Goal: Information Seeking & Learning: Find specific fact

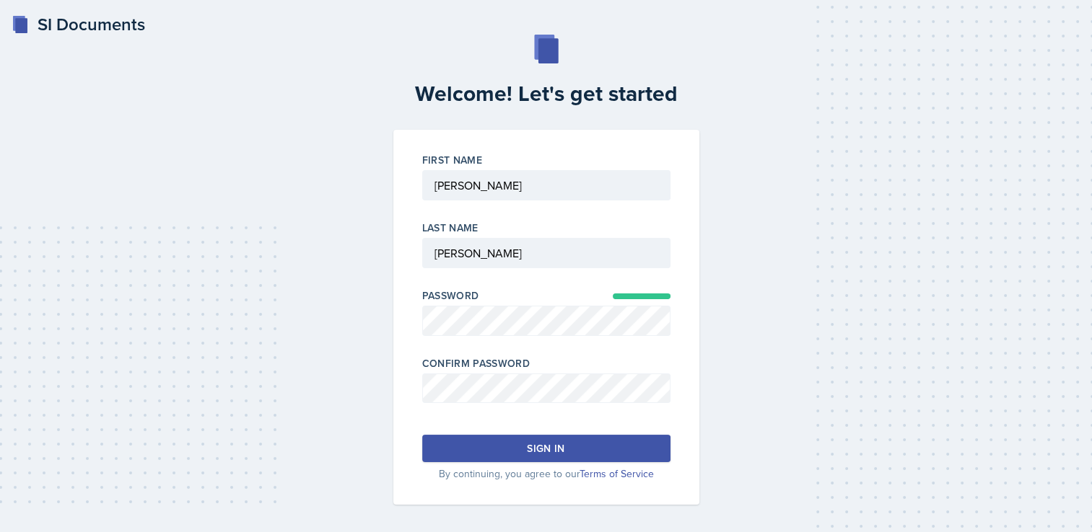
click at [584, 439] on button "Sign in" at bounding box center [546, 448] width 248 height 27
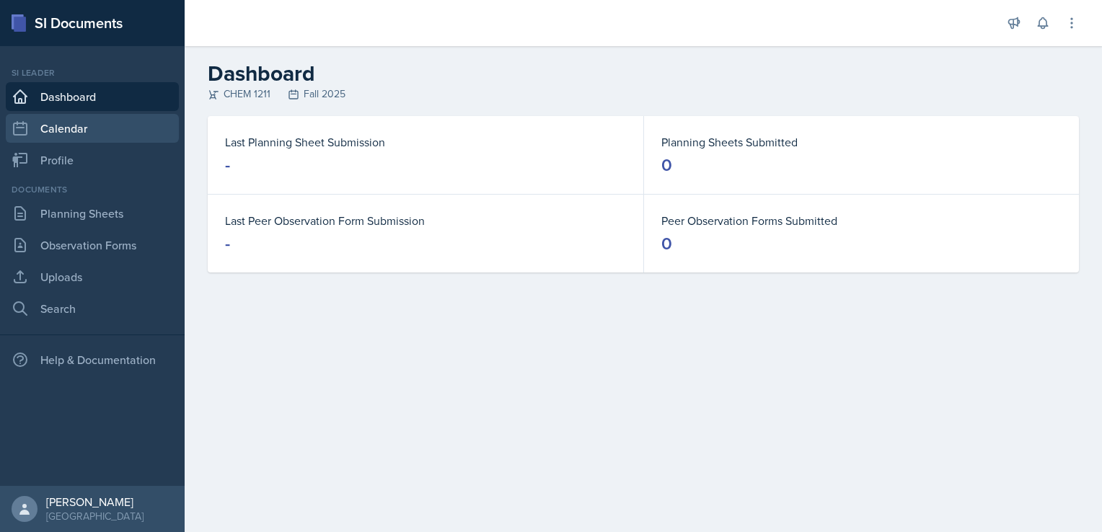
click at [34, 124] on link "Calendar" at bounding box center [92, 128] width 173 height 29
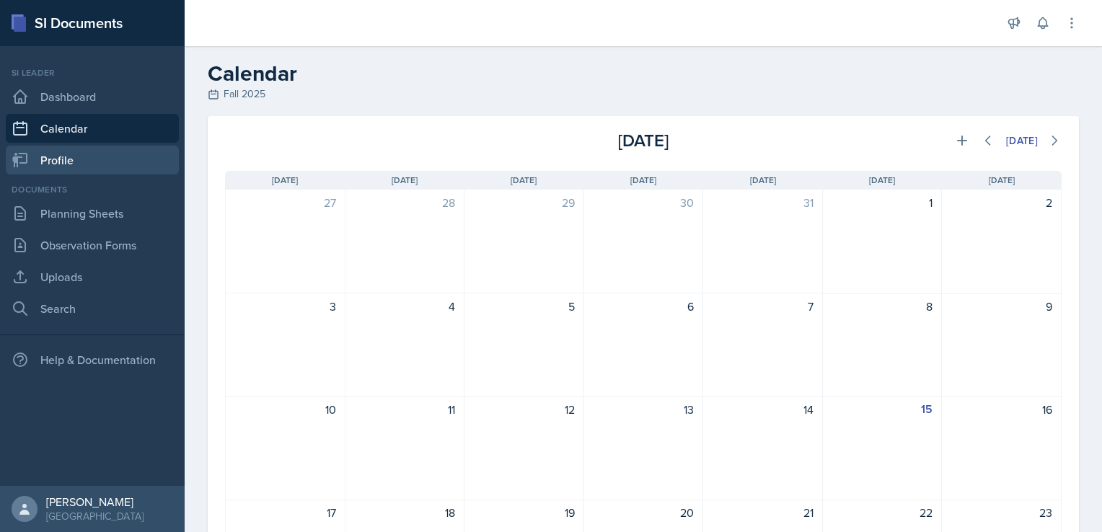
click at [48, 164] on link "Profile" at bounding box center [92, 160] width 173 height 29
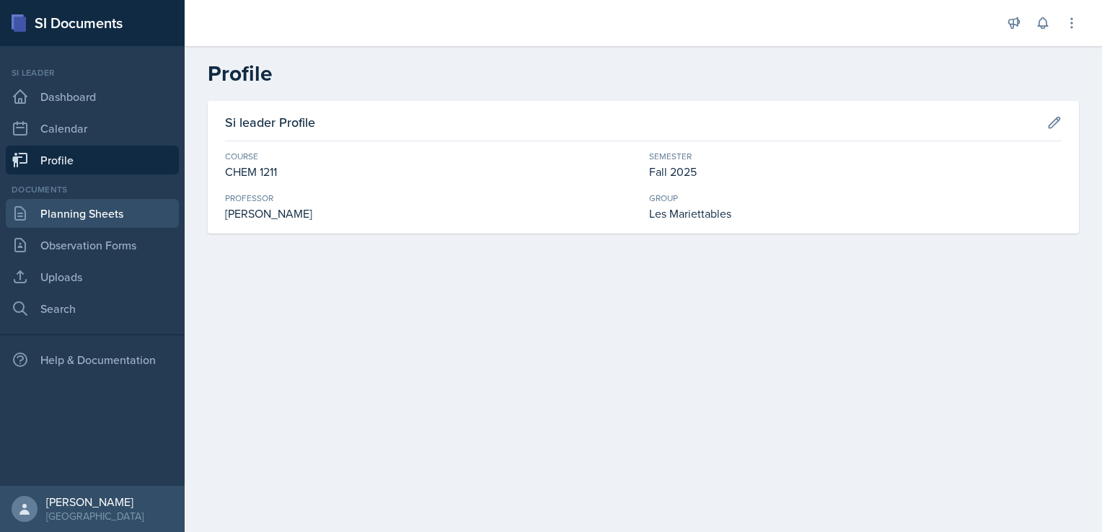
click at [80, 218] on link "Planning Sheets" at bounding box center [92, 213] width 173 height 29
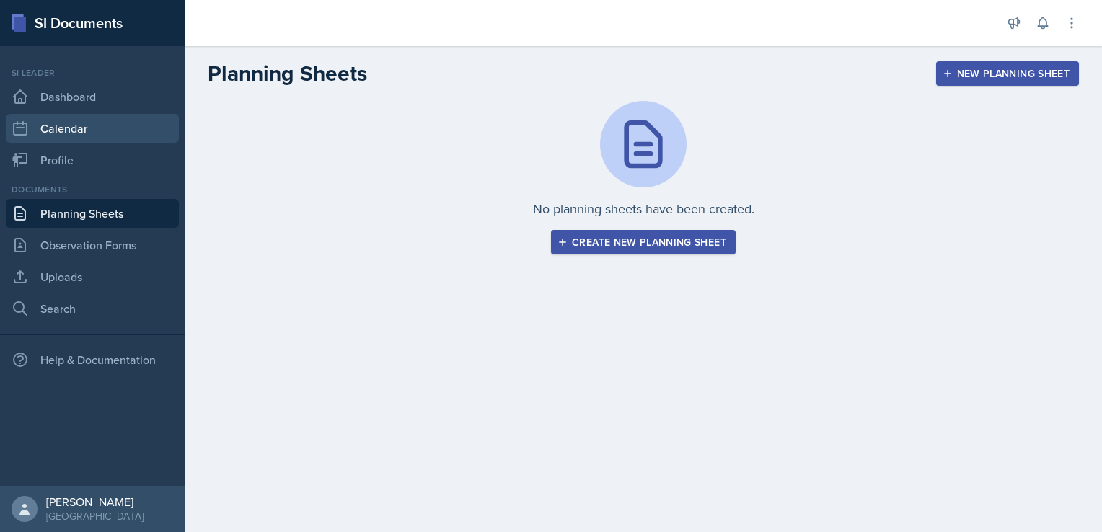
click at [82, 141] on link "Calendar" at bounding box center [92, 128] width 173 height 29
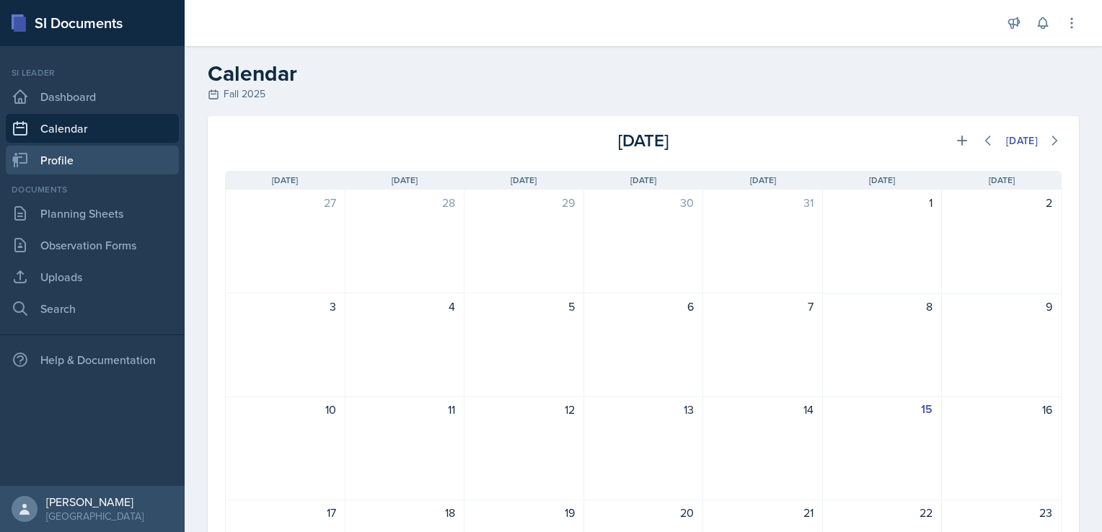
click at [81, 154] on link "Profile" at bounding box center [92, 160] width 173 height 29
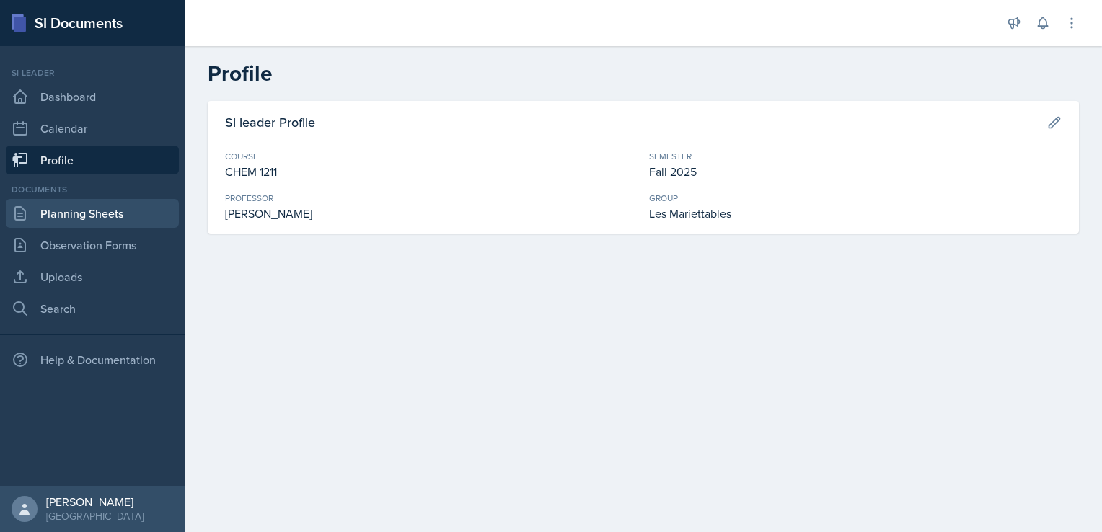
click at [130, 212] on link "Planning Sheets" at bounding box center [92, 213] width 173 height 29
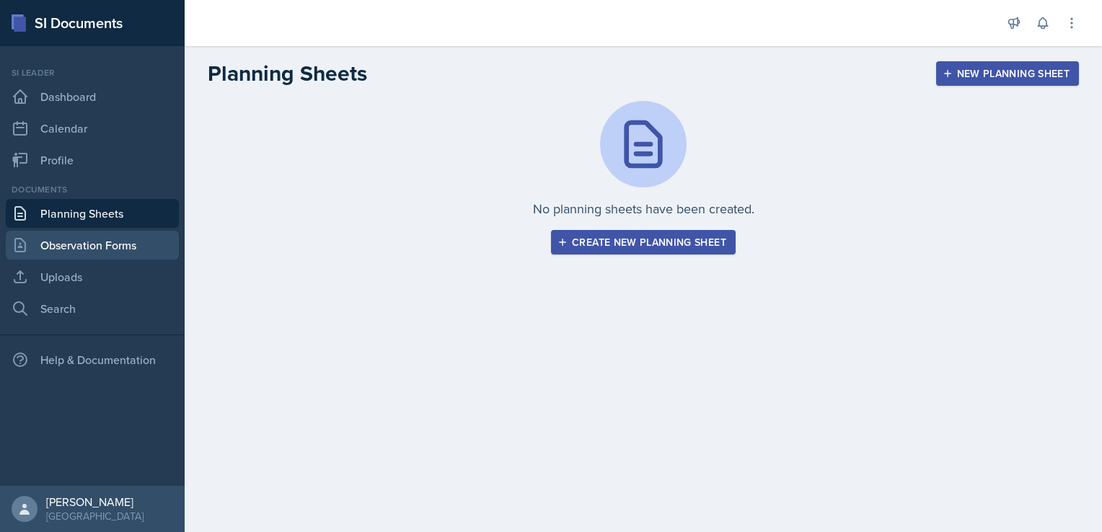
click at [125, 241] on link "Observation Forms" at bounding box center [92, 245] width 173 height 29
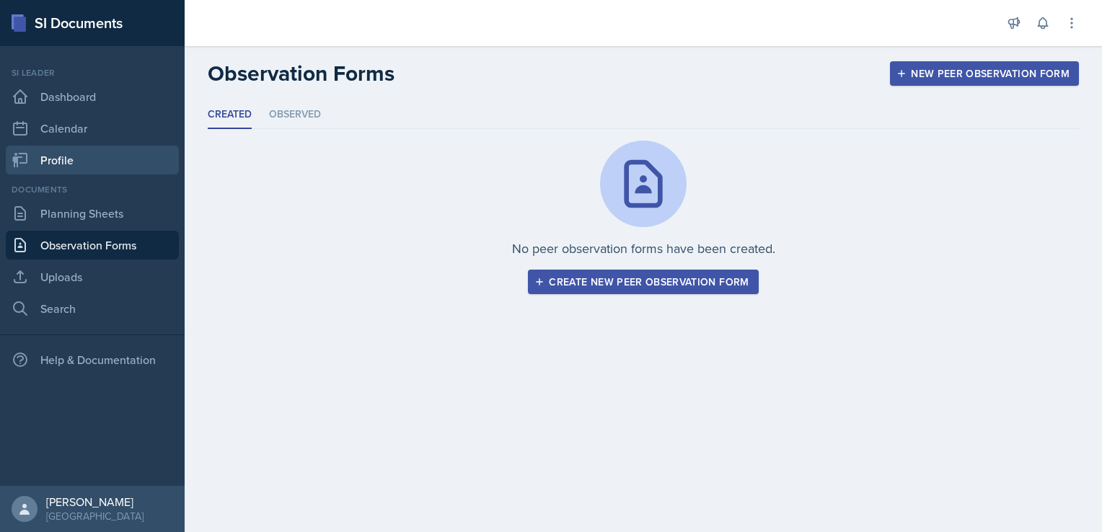
click at [127, 159] on link "Profile" at bounding box center [92, 160] width 173 height 29
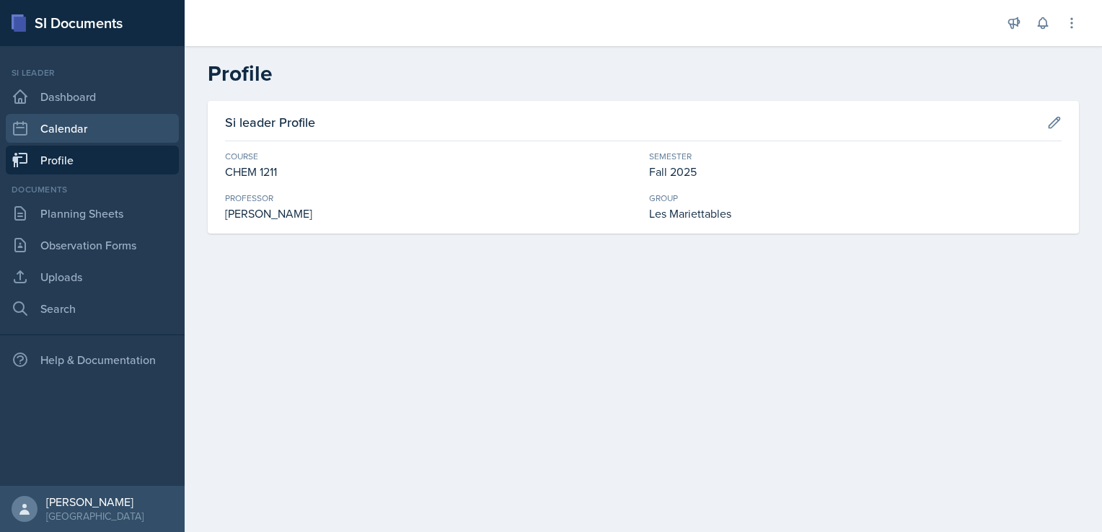
click at [134, 121] on link "Calendar" at bounding box center [92, 128] width 173 height 29
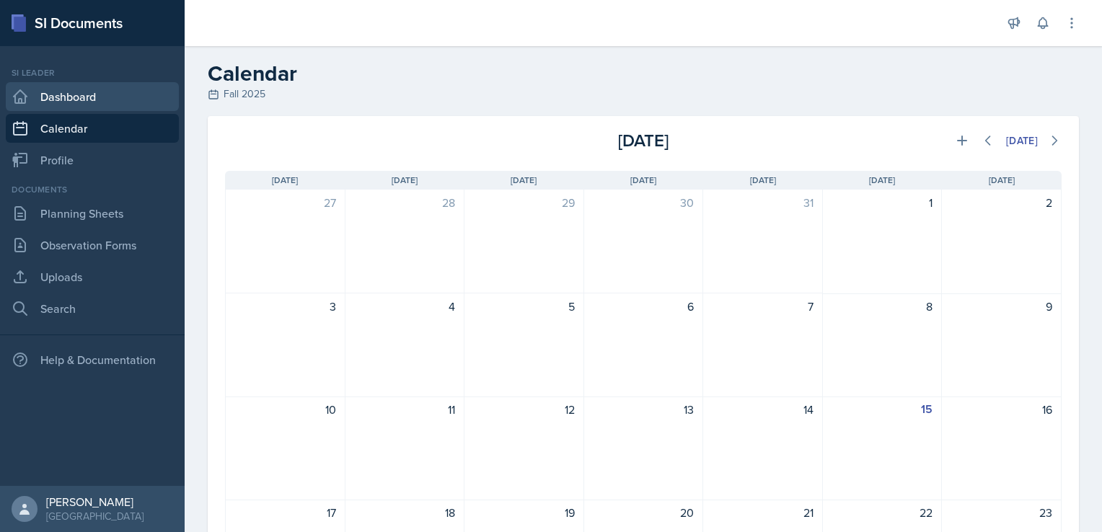
click at [133, 90] on link "Dashboard" at bounding box center [92, 96] width 173 height 29
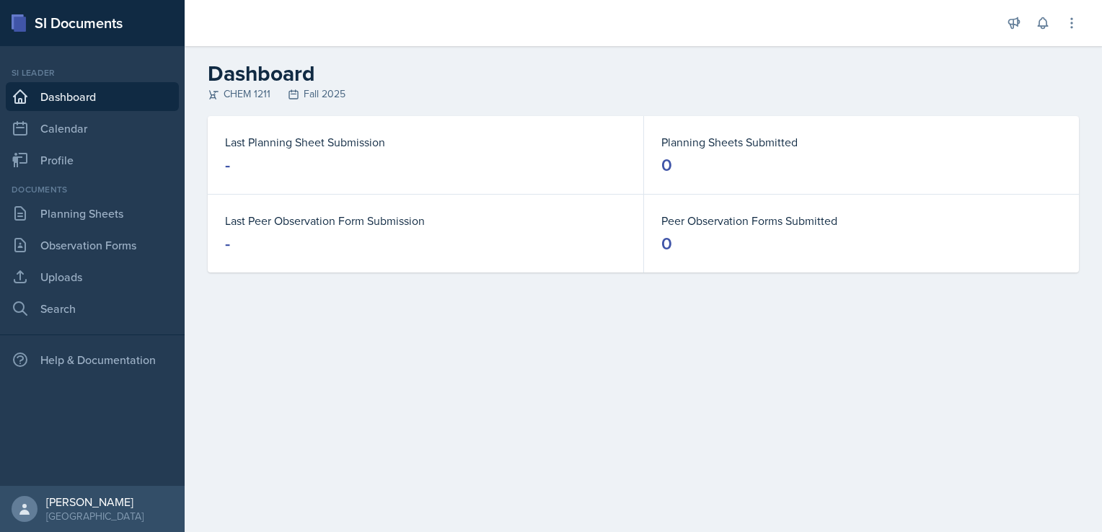
click at [61, 100] on link "Dashboard" at bounding box center [92, 96] width 173 height 29
click at [92, 105] on link "Dashboard" at bounding box center [92, 96] width 173 height 29
click at [90, 101] on link "Dashboard" at bounding box center [92, 96] width 173 height 29
click at [68, 219] on link "Planning Sheets" at bounding box center [92, 213] width 173 height 29
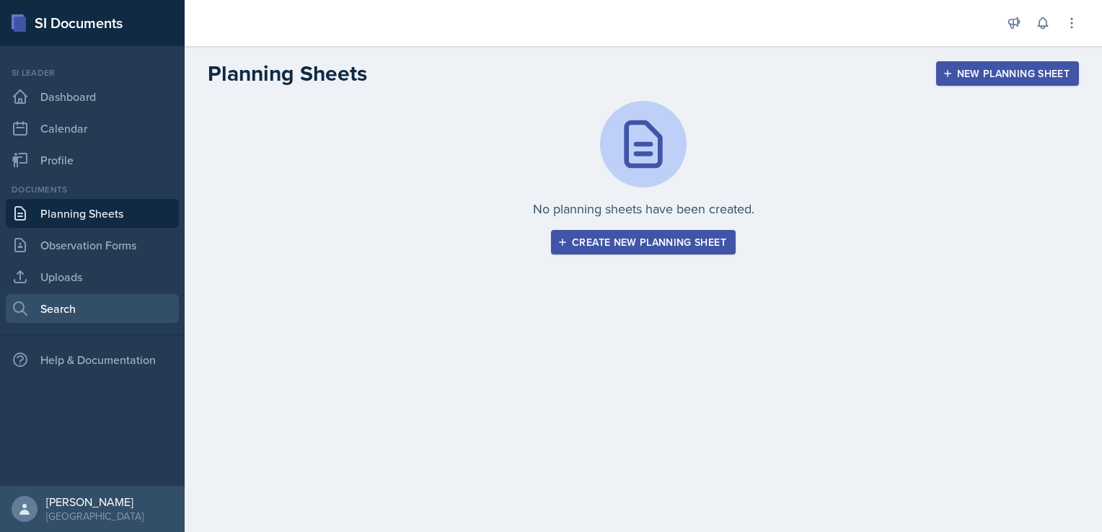
click at [78, 315] on link "Search" at bounding box center [92, 308] width 173 height 29
select select "all"
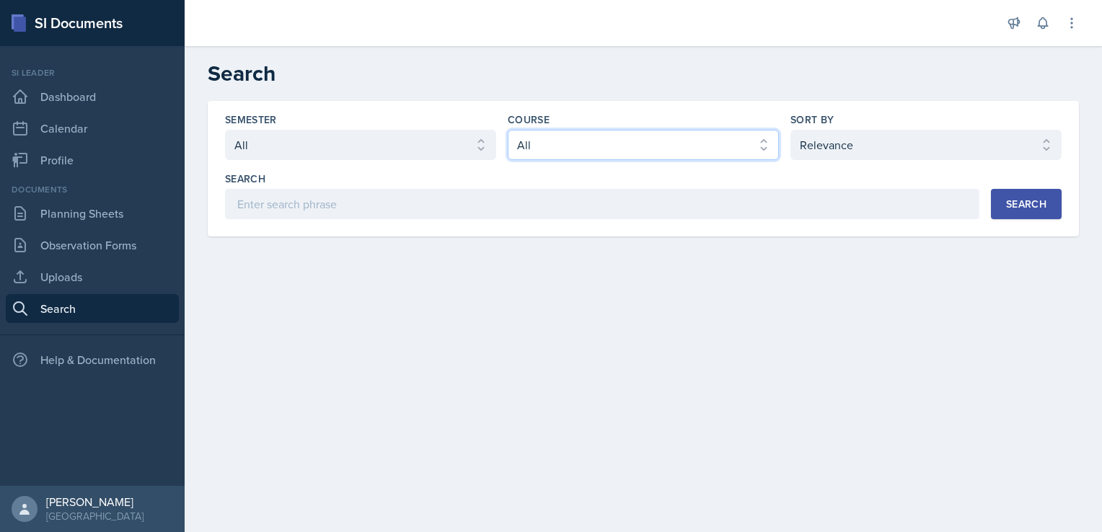
click at [651, 152] on select "Select course All" at bounding box center [643, 145] width 271 height 30
click at [508, 130] on select "Select course All" at bounding box center [643, 145] width 271 height 30
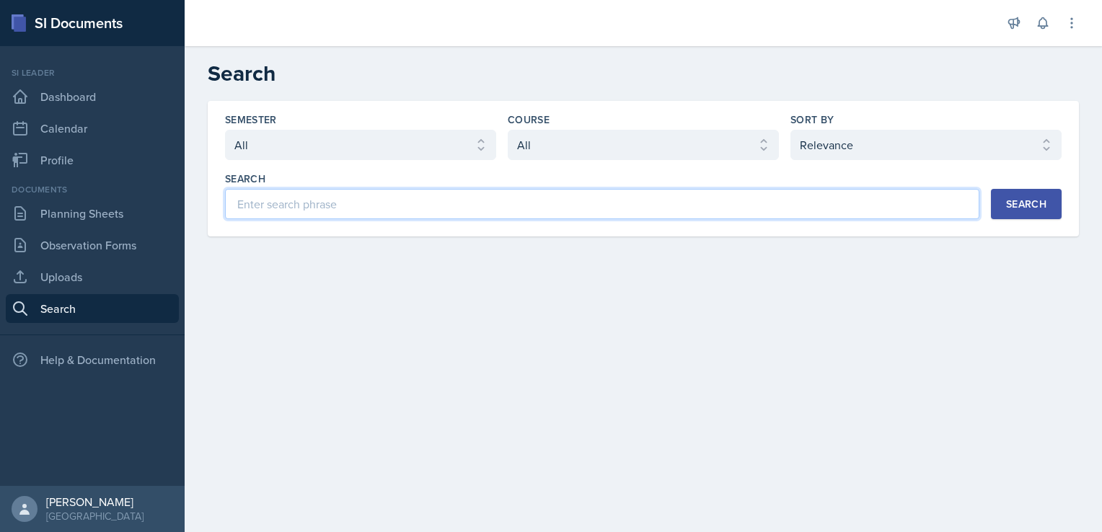
click at [543, 203] on input at bounding box center [602, 204] width 755 height 30
click at [762, 336] on main "Search Semester Select semester All Course Select course All Sort By Select sor…" at bounding box center [644, 289] width 918 height 486
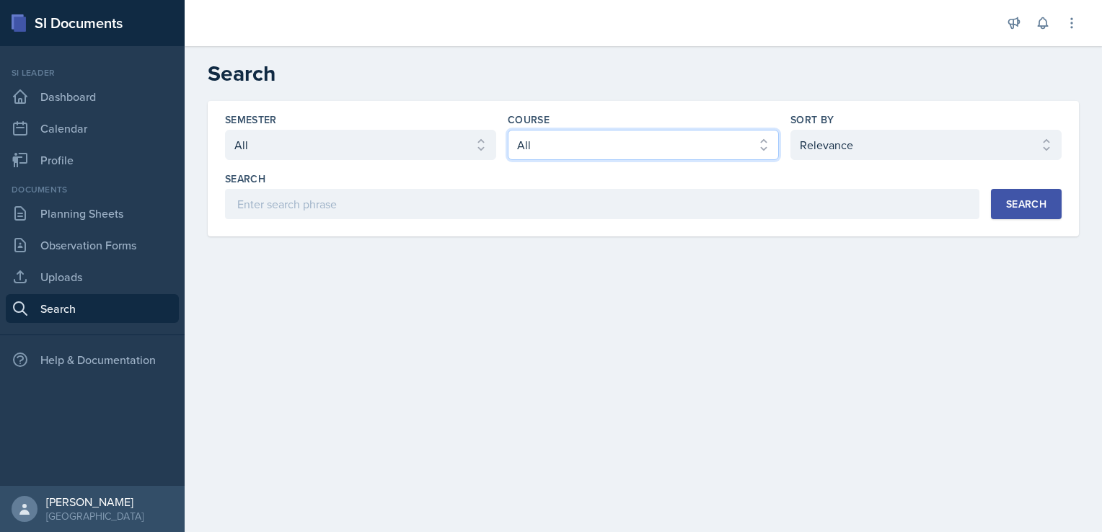
click at [745, 134] on select "Select course All" at bounding box center [643, 145] width 271 height 30
click at [764, 152] on select "Select course All" at bounding box center [643, 145] width 271 height 30
click at [707, 279] on main "Search Semester Select semester All Course Select course All Sort By Select sor…" at bounding box center [644, 289] width 918 height 486
click at [960, 143] on select "Select sort by Relevance Document Date (Asc) Document Date (Desc)" at bounding box center [926, 145] width 271 height 30
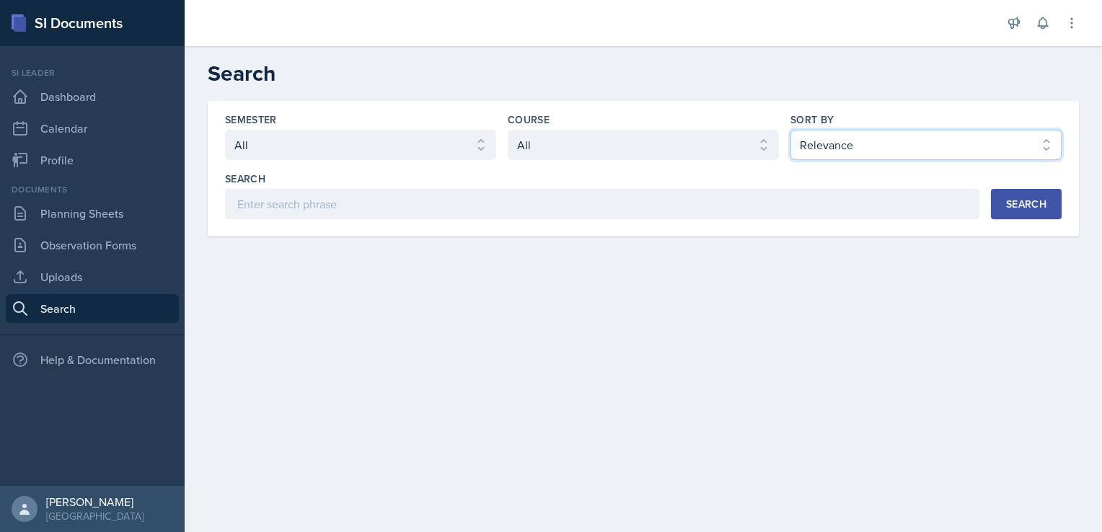
select select "3"
click at [791, 130] on select "Select sort by Relevance Document Date (Asc) Document Date (Desc)" at bounding box center [926, 145] width 271 height 30
click at [737, 147] on select "Select course All" at bounding box center [643, 145] width 271 height 30
click at [733, 151] on select "Select course All" at bounding box center [643, 145] width 271 height 30
click at [367, 153] on select "Select semester All" at bounding box center [360, 145] width 271 height 30
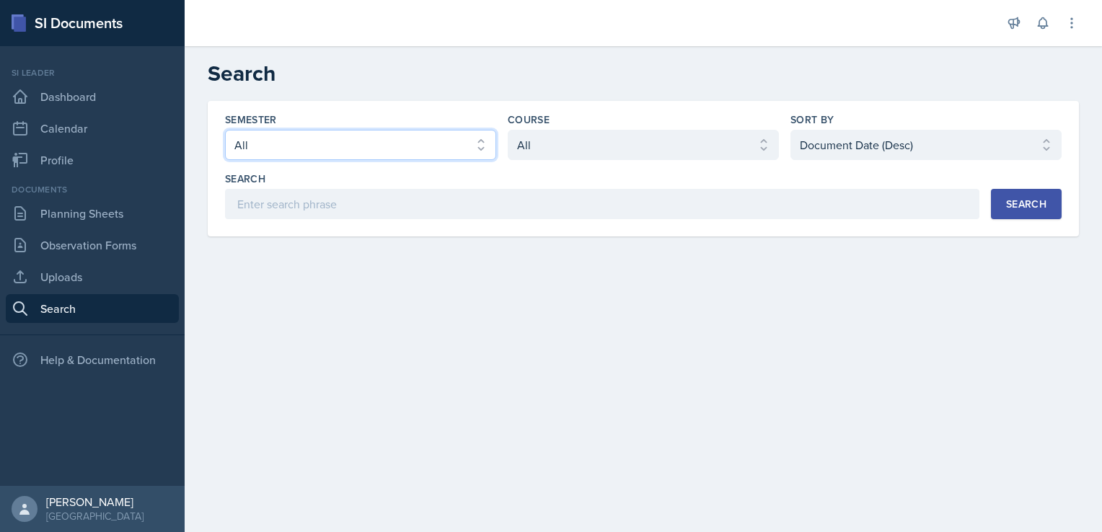
click at [225, 130] on select "Select semester All" at bounding box center [360, 145] width 271 height 30
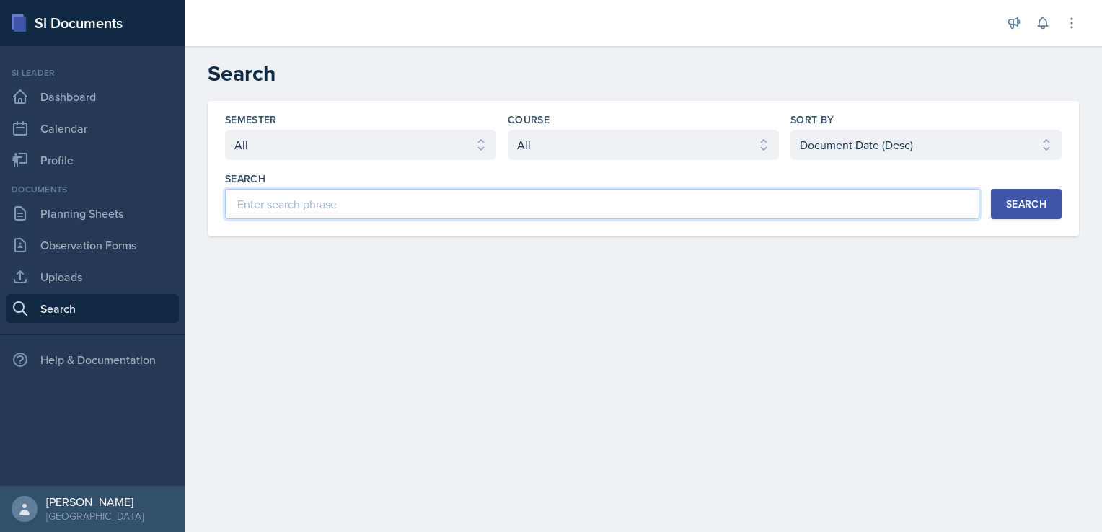
click at [431, 201] on input at bounding box center [602, 204] width 755 height 30
type input "Chemistry"
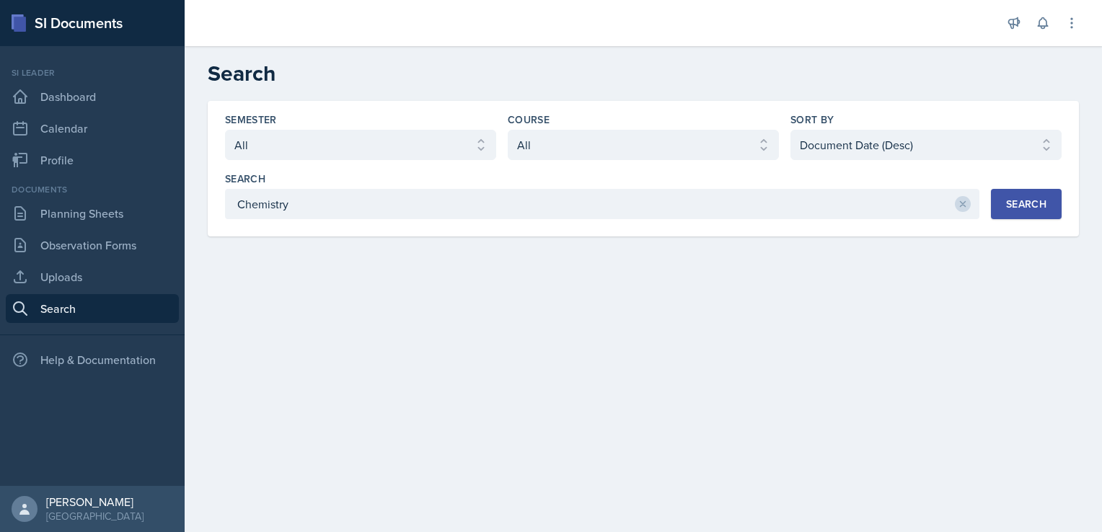
click at [1008, 206] on div "Search" at bounding box center [1026, 204] width 40 height 12
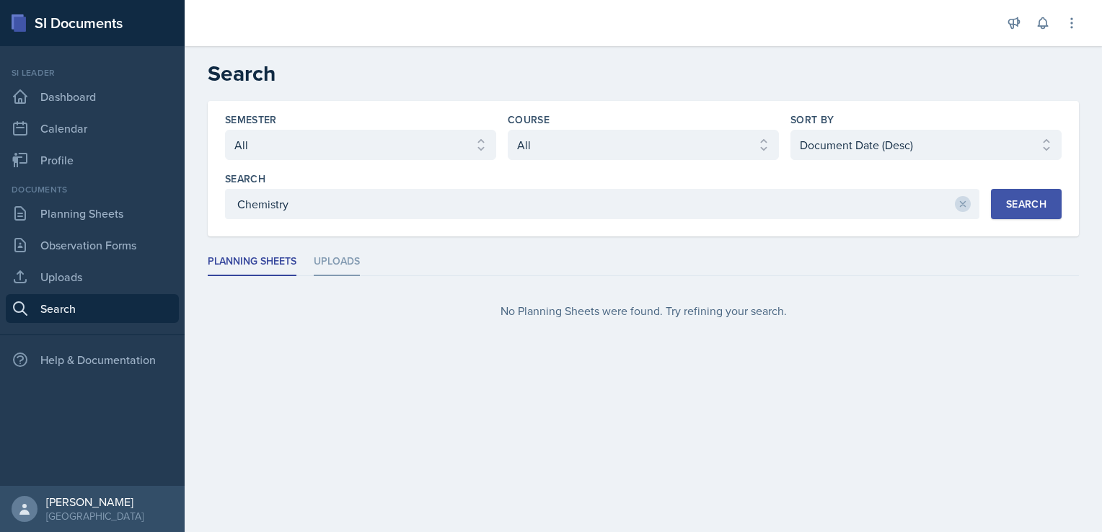
click at [341, 268] on li "Uploads" at bounding box center [337, 262] width 46 height 28
click at [255, 264] on li "Planning Sheets" at bounding box center [252, 262] width 89 height 28
click at [775, 386] on main "Search Semester Select semester All Course Select course All Sort By Select sor…" at bounding box center [644, 289] width 918 height 486
click at [745, 133] on select "Select course All" at bounding box center [643, 145] width 271 height 30
click at [732, 148] on select "Select course All" at bounding box center [643, 145] width 271 height 30
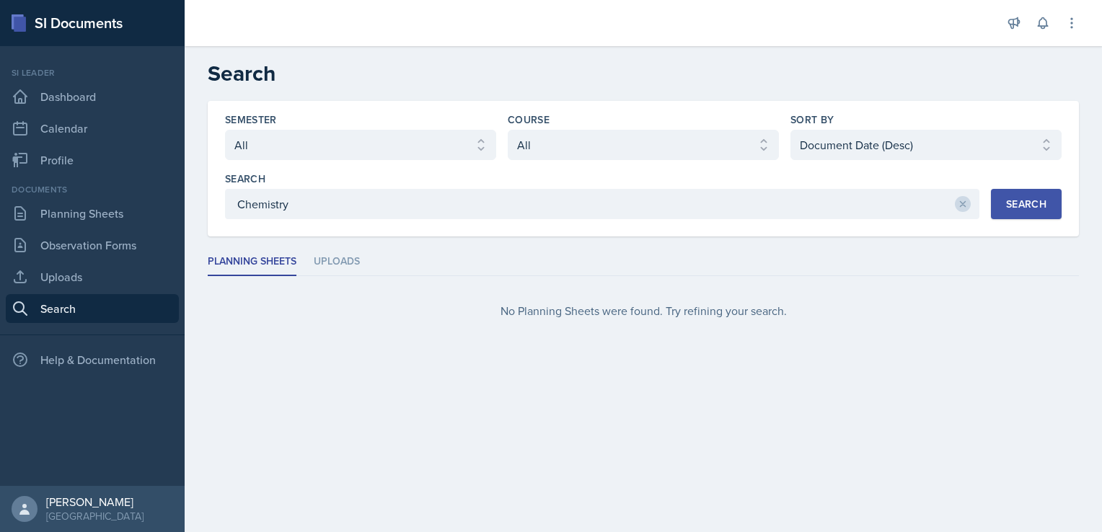
click at [1034, 212] on button "Search" at bounding box center [1026, 204] width 71 height 30
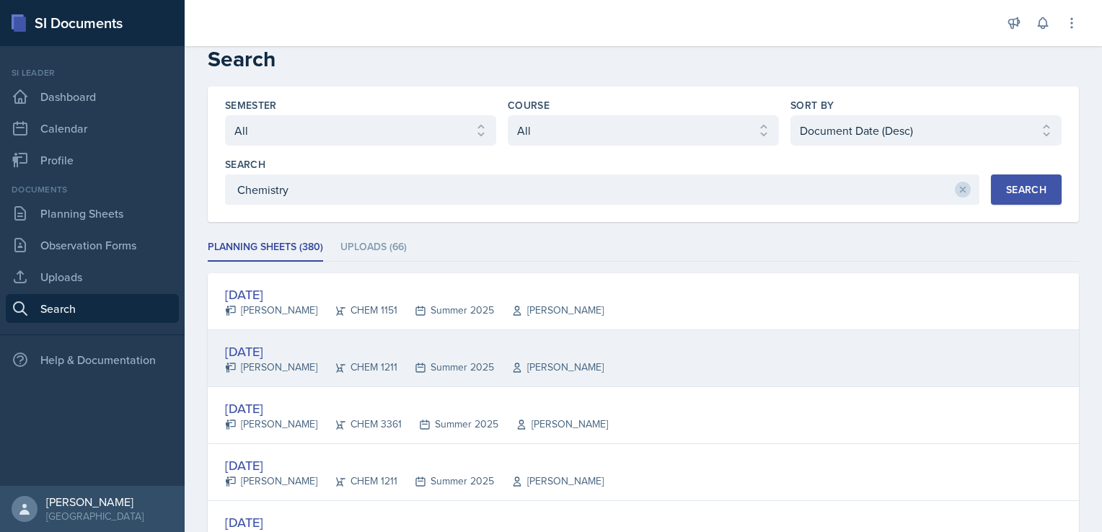
scroll to position [14, 0]
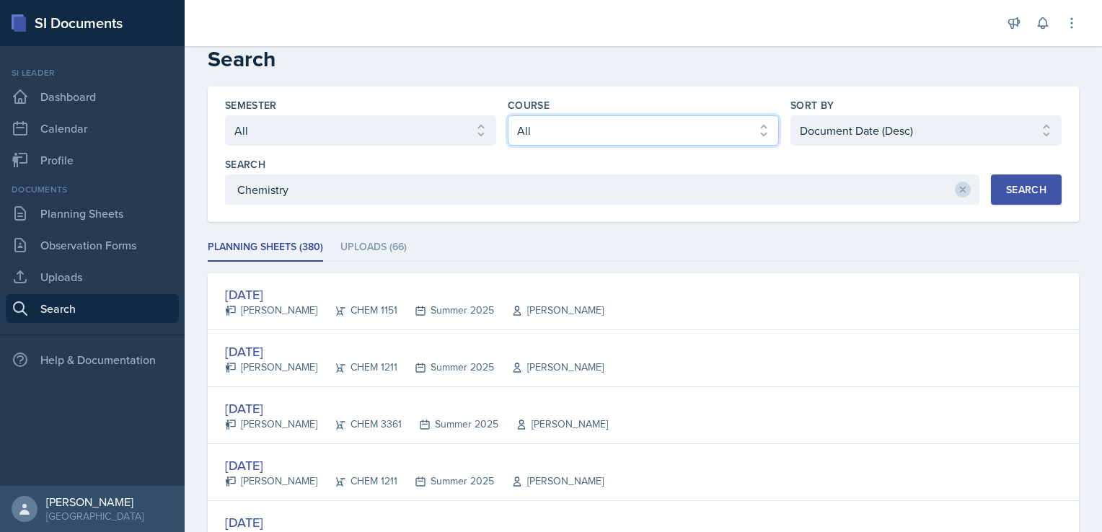
click at [733, 131] on select "Select course All" at bounding box center [643, 130] width 271 height 30
click at [733, 130] on select "Select course All" at bounding box center [643, 130] width 271 height 30
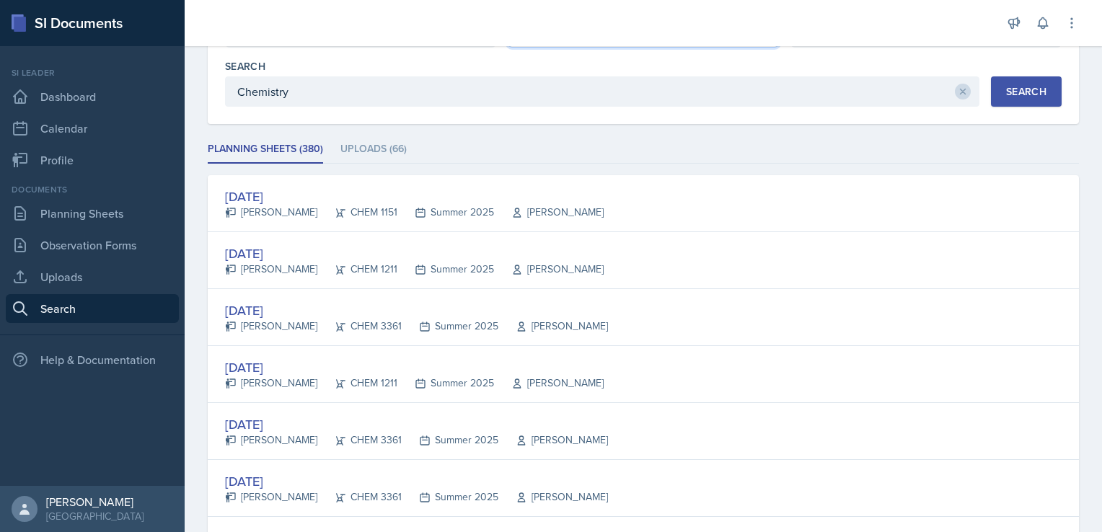
scroll to position [0, 0]
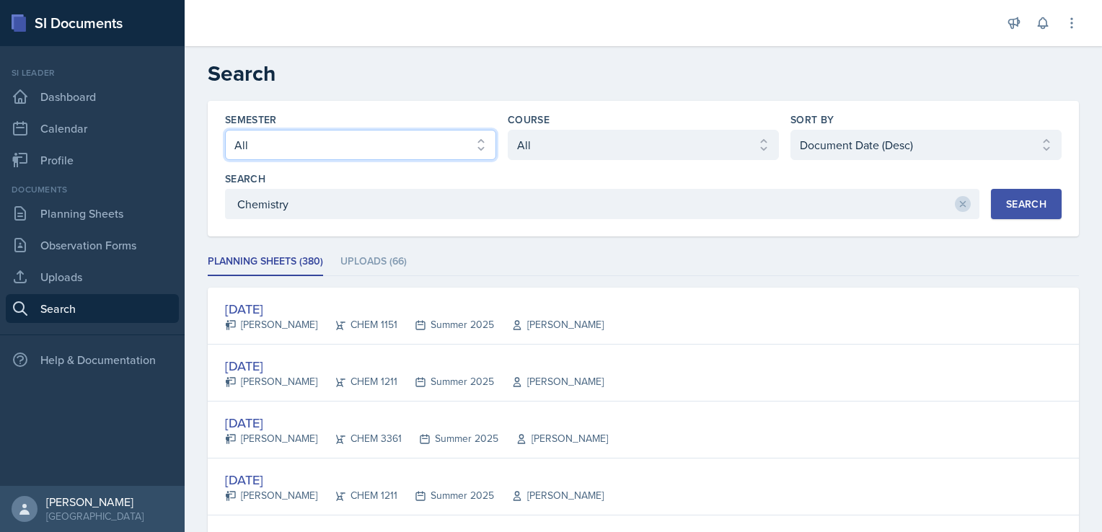
click at [424, 154] on select "Select semester All" at bounding box center [360, 145] width 271 height 30
click at [423, 156] on select "Select semester All" at bounding box center [360, 145] width 271 height 30
